Goal: Complete application form

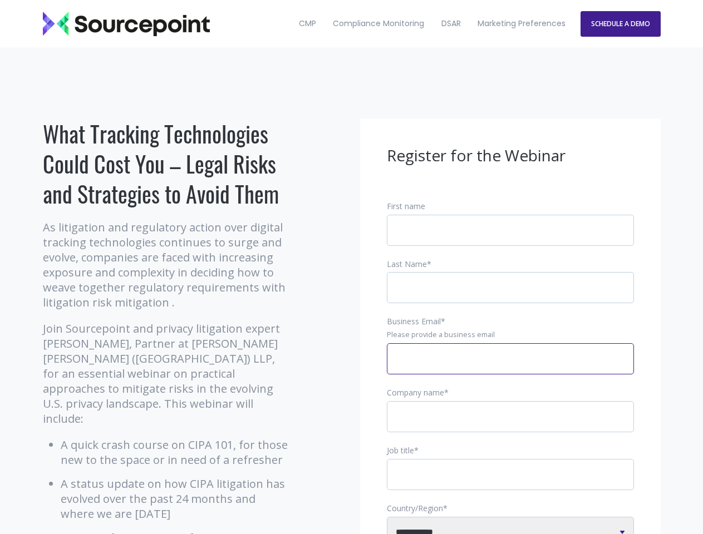
click at [510, 368] on input "Business Email *" at bounding box center [510, 358] width 247 height 31
